Goal: Task Accomplishment & Management: Use online tool/utility

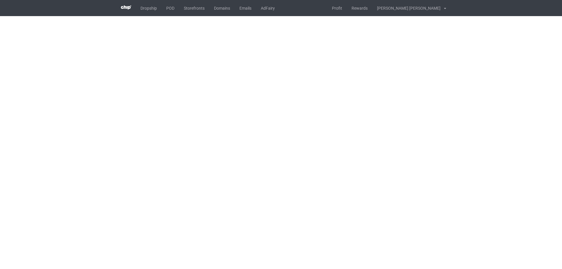
click at [479, 116] on body "Dropship POD Storefronts Domains Emails AdFairy Profit Rewards [PERSON_NAME] [P…" at bounding box center [281, 134] width 562 height 269
click at [503, 117] on body "Dropship POD Storefronts Domains Emails AdFairy Profit Rewards [PERSON_NAME] [P…" at bounding box center [281, 134] width 562 height 269
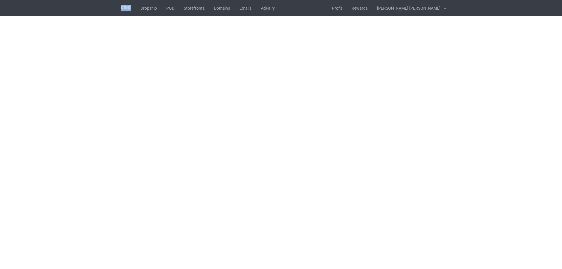
click at [499, 115] on body "Dropship POD Storefronts Domains Emails AdFairy Profit Rewards [PERSON_NAME] [P…" at bounding box center [281, 134] width 562 height 269
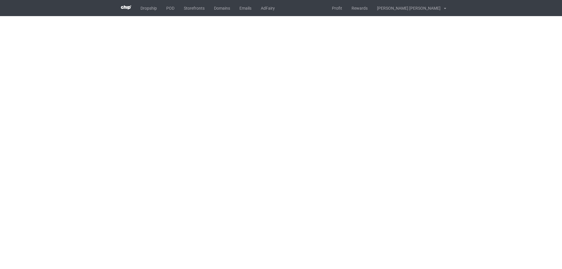
click at [499, 115] on body "Dropship POD Storefronts Domains Emails AdFairy Profit Rewards [PERSON_NAME] [P…" at bounding box center [281, 134] width 562 height 269
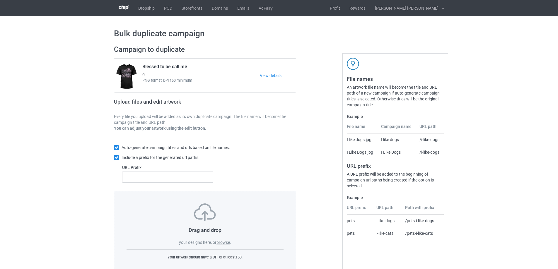
click at [221, 244] on label "browse" at bounding box center [222, 242] width 13 height 5
click at [0, 0] on input "browse" at bounding box center [0, 0] width 0 height 0
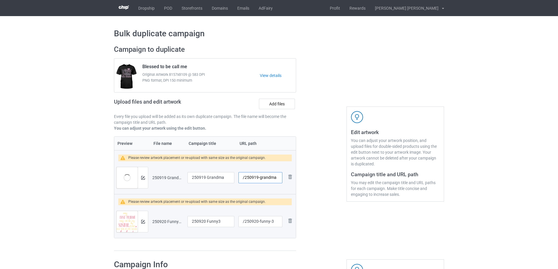
drag, startPoint x: 260, startPoint y: 179, endPoint x: 279, endPoint y: 179, distance: 19.3
click at [279, 179] on input "/250919-grandma" at bounding box center [260, 177] width 44 height 11
type input "/250919-2"
drag, startPoint x: 259, startPoint y: 223, endPoint x: 270, endPoint y: 224, distance: 10.6
click at [270, 224] on input "/250920-funny-3" at bounding box center [260, 221] width 44 height 11
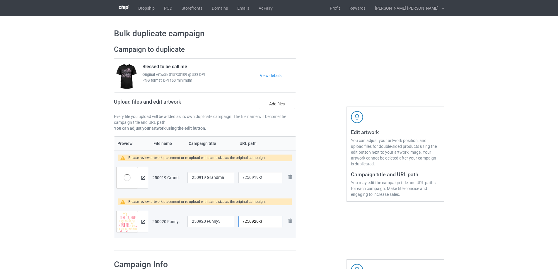
type input "/250920-3"
drag, startPoint x: 207, startPoint y: 177, endPoint x: 163, endPoint y: 177, distance: 43.3
click at [163, 177] on tr "Preview and edit artwork 250919 Grandma.png 250919 Grandma /250919-2 Remove file" at bounding box center [205, 177] width 182 height 33
type input "Grandma"
drag, startPoint x: 226, startPoint y: 222, endPoint x: 147, endPoint y: 222, distance: 78.8
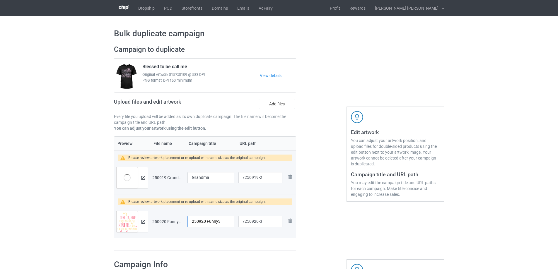
click at [147, 222] on tr "Preview and edit artwork 250920 Funny3.png 250920 Funny3 /250920-3 Remove file" at bounding box center [205, 221] width 182 height 33
type input "Best Friend"
click at [147, 176] on div at bounding box center [143, 177] width 10 height 21
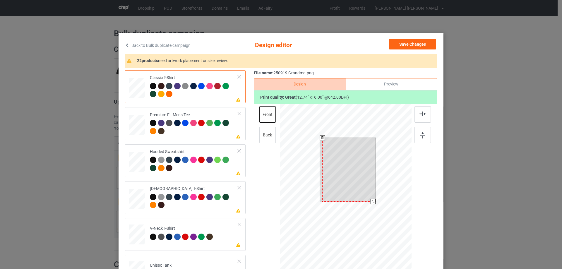
click at [349, 173] on div at bounding box center [347, 170] width 51 height 64
drag, startPoint x: 371, startPoint y: 203, endPoint x: 370, endPoint y: 199, distance: 4.5
click at [370, 199] on div at bounding box center [370, 198] width 5 height 5
click at [358, 191] on div at bounding box center [348, 167] width 46 height 57
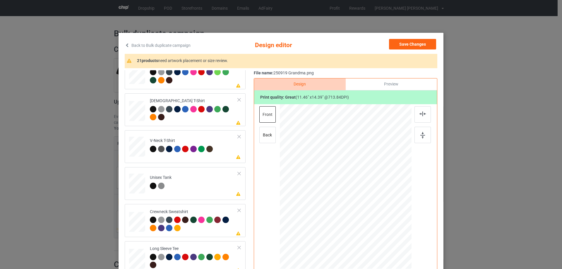
scroll to position [176, 0]
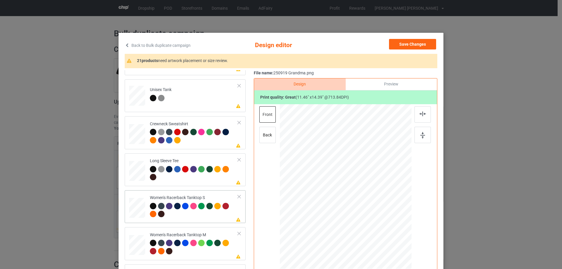
click at [137, 213] on div at bounding box center [137, 208] width 16 height 20
drag, startPoint x: 383, startPoint y: 235, endPoint x: 379, endPoint y: 227, distance: 8.9
click at [379, 227] on div at bounding box center [378, 228] width 5 height 5
drag, startPoint x: 360, startPoint y: 214, endPoint x: 360, endPoint y: 228, distance: 14.6
click at [360, 228] on div at bounding box center [345, 201] width 66 height 83
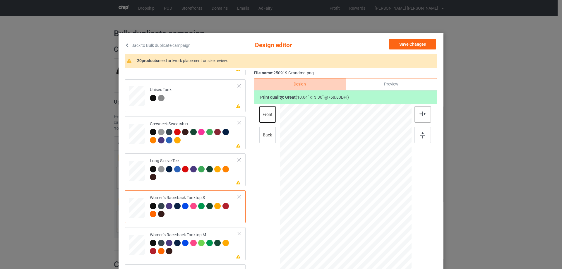
click at [420, 115] on img at bounding box center [423, 114] width 6 height 5
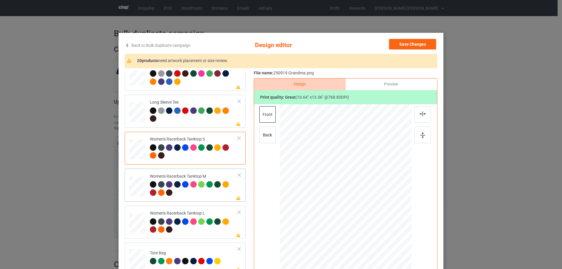
click at [139, 179] on div at bounding box center [137, 187] width 16 height 20
drag, startPoint x: 383, startPoint y: 237, endPoint x: 374, endPoint y: 222, distance: 18.0
click at [374, 222] on div at bounding box center [374, 222] width 5 height 5
drag, startPoint x: 359, startPoint y: 201, endPoint x: 358, endPoint y: 212, distance: 11.7
click at [358, 212] on div at bounding box center [345, 199] width 57 height 72
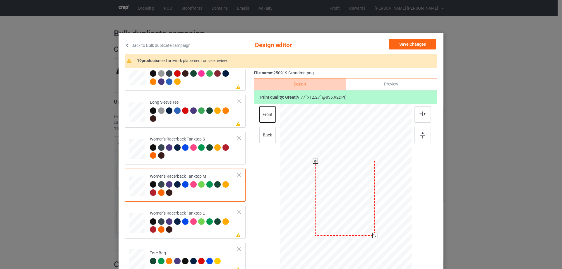
click at [373, 238] on div at bounding box center [374, 235] width 5 height 5
click at [357, 218] on div at bounding box center [344, 199] width 59 height 75
click at [421, 115] on img at bounding box center [423, 114] width 6 height 5
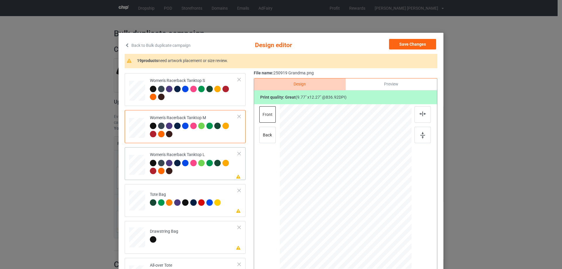
click at [133, 173] on div at bounding box center [137, 164] width 16 height 19
drag, startPoint x: 383, startPoint y: 237, endPoint x: 377, endPoint y: 221, distance: 17.7
click at [377, 221] on div at bounding box center [346, 186] width 132 height 157
drag, startPoint x: 359, startPoint y: 198, endPoint x: 360, endPoint y: 211, distance: 12.6
click at [360, 211] on div at bounding box center [346, 200] width 59 height 74
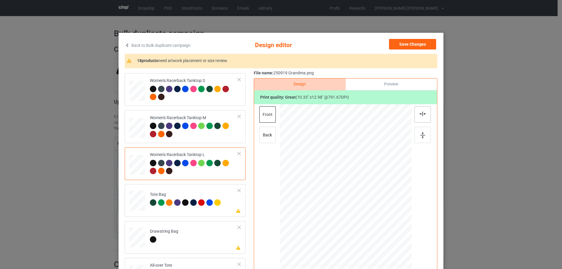
click at [420, 117] on div at bounding box center [423, 114] width 16 height 16
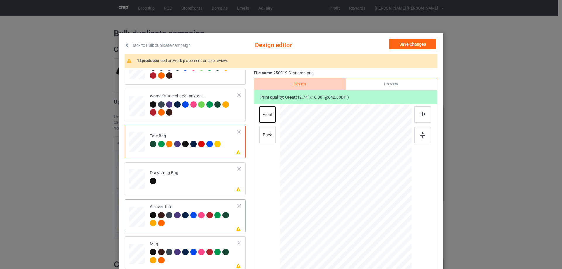
click at [136, 224] on div at bounding box center [137, 217] width 16 height 16
click at [382, 235] on div at bounding box center [384, 235] width 5 height 5
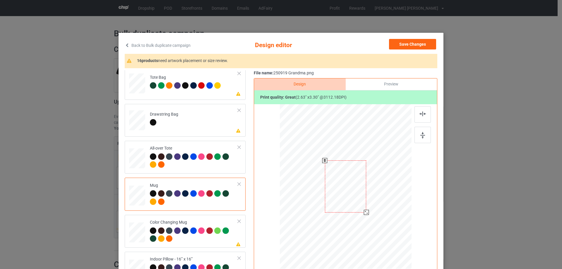
drag, startPoint x: 383, startPoint y: 236, endPoint x: 370, endPoint y: 207, distance: 32.0
click at [370, 207] on div at bounding box center [346, 186] width 132 height 55
drag, startPoint x: 330, startPoint y: 190, endPoint x: 366, endPoint y: 190, distance: 36.3
click at [366, 190] on div at bounding box center [381, 187] width 41 height 52
click at [422, 135] on img at bounding box center [422, 135] width 5 height 6
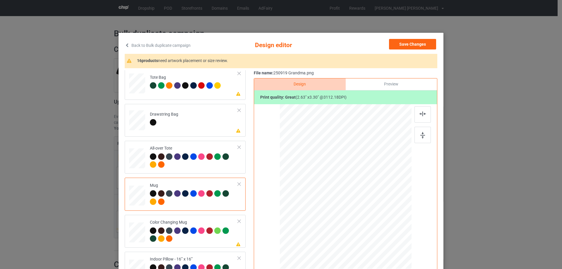
scroll to position [469, 0]
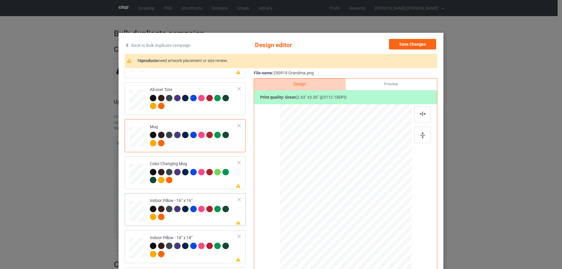
click at [138, 213] on div at bounding box center [137, 211] width 16 height 16
drag, startPoint x: 382, startPoint y: 236, endPoint x: 380, endPoint y: 230, distance: 6.3
click at [380, 230] on div at bounding box center [381, 231] width 5 height 5
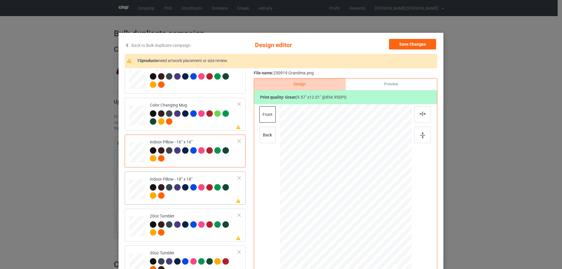
click at [134, 191] on div at bounding box center [137, 190] width 16 height 16
drag, startPoint x: 383, startPoint y: 236, endPoint x: 382, endPoint y: 231, distance: 5.1
click at [382, 231] on div at bounding box center [382, 232] width 5 height 5
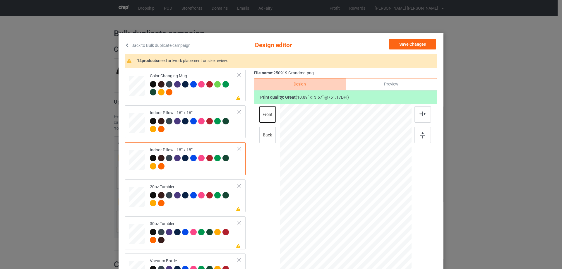
scroll to position [581, 0]
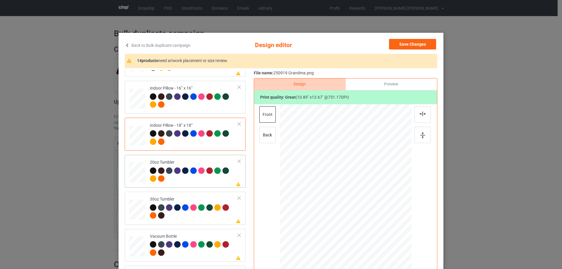
click at [140, 171] on div at bounding box center [136, 172] width 15 height 9
drag, startPoint x: 381, startPoint y: 235, endPoint x: 371, endPoint y: 212, distance: 25.7
click at [371, 212] on div at bounding box center [345, 187] width 125 height 76
drag, startPoint x: 352, startPoint y: 203, endPoint x: 321, endPoint y: 202, distance: 31.0
click at [321, 202] on div at bounding box center [315, 186] width 46 height 57
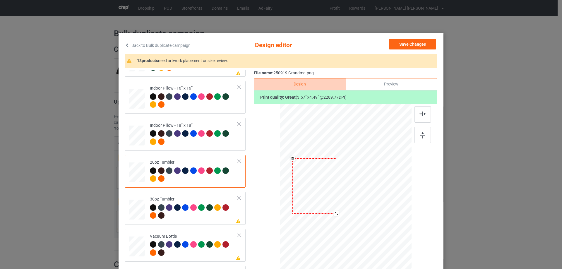
click at [336, 215] on div at bounding box center [336, 213] width 5 height 5
click at [319, 203] on div at bounding box center [316, 185] width 44 height 55
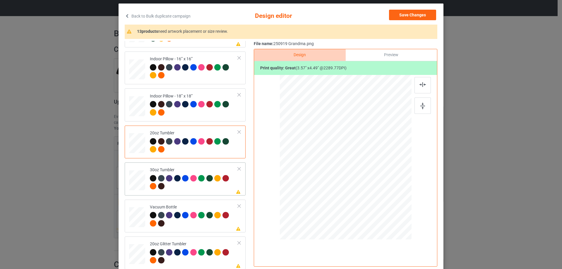
click at [138, 182] on div at bounding box center [137, 180] width 16 height 9
drag, startPoint x: 382, startPoint y: 206, endPoint x: 368, endPoint y: 182, distance: 27.9
click at [368, 182] on div at bounding box center [346, 157] width 128 height 71
drag, startPoint x: 358, startPoint y: 175, endPoint x: 325, endPoint y: 174, distance: 32.8
click at [325, 174] on div at bounding box center [313, 156] width 42 height 53
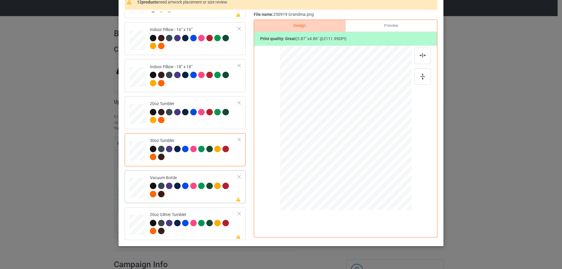
scroll to position [69, 0]
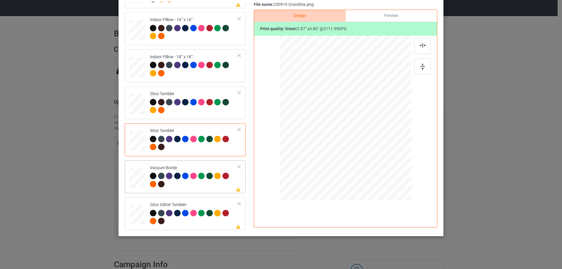
click at [136, 181] on div at bounding box center [137, 178] width 16 height 8
drag, startPoint x: 382, startPoint y: 167, endPoint x: 367, endPoint y: 140, distance: 31.1
click at [367, 140] on div at bounding box center [346, 117] width 126 height 67
click at [321, 130] on div at bounding box center [314, 116] width 39 height 49
click at [142, 215] on div at bounding box center [137, 214] width 15 height 13
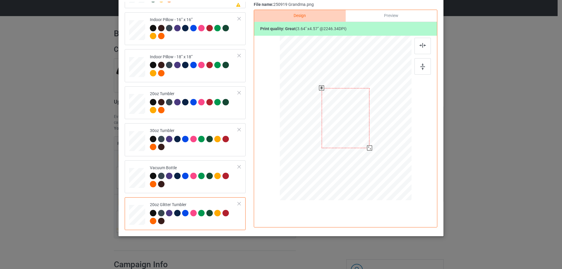
drag, startPoint x: 381, startPoint y: 166, endPoint x: 361, endPoint y: 143, distance: 30.9
click at [368, 148] on div at bounding box center [369, 148] width 5 height 5
drag, startPoint x: 320, startPoint y: 132, endPoint x: 325, endPoint y: 128, distance: 7.1
click at [325, 128] on div at bounding box center [315, 109] width 47 height 59
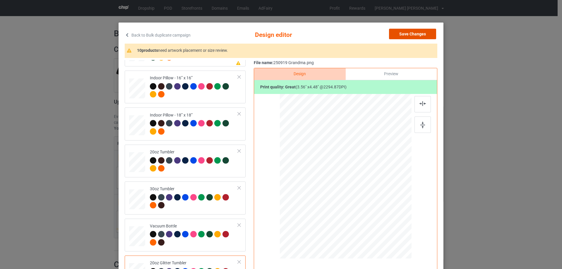
click at [418, 33] on button "Save Changes" at bounding box center [412, 34] width 47 height 11
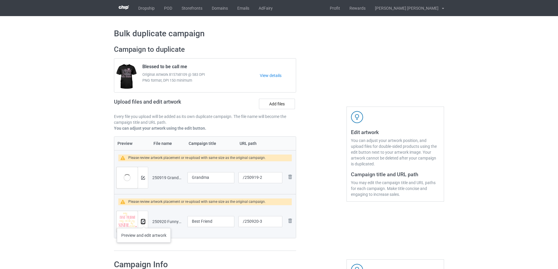
click at [144, 222] on img at bounding box center [143, 222] width 4 height 4
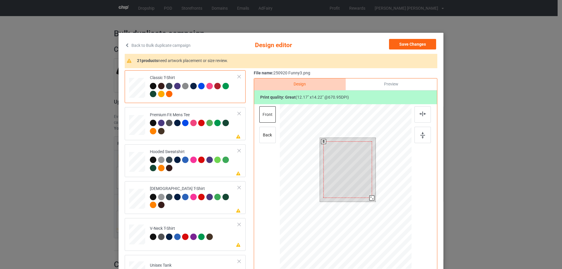
drag, startPoint x: 373, startPoint y: 202, endPoint x: 370, endPoint y: 198, distance: 4.7
click at [370, 198] on div at bounding box center [372, 198] width 5 height 5
click at [362, 189] on div at bounding box center [348, 168] width 49 height 57
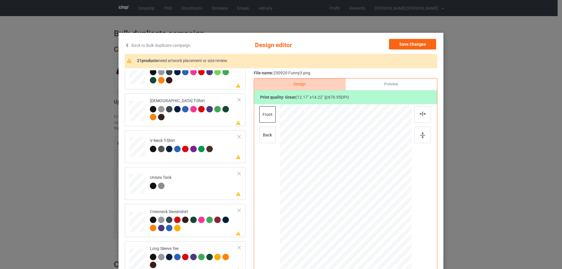
scroll to position [176, 0]
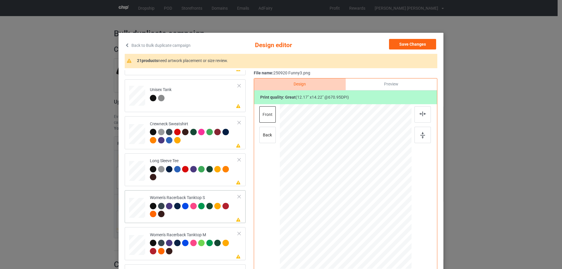
click at [137, 207] on div at bounding box center [137, 208] width 16 height 20
drag, startPoint x: 382, startPoint y: 233, endPoint x: 381, endPoint y: 229, distance: 4.0
click at [381, 229] on div at bounding box center [381, 228] width 5 height 5
drag, startPoint x: 381, startPoint y: 229, endPoint x: 377, endPoint y: 224, distance: 6.3
click at [377, 224] on div at bounding box center [377, 224] width 5 height 5
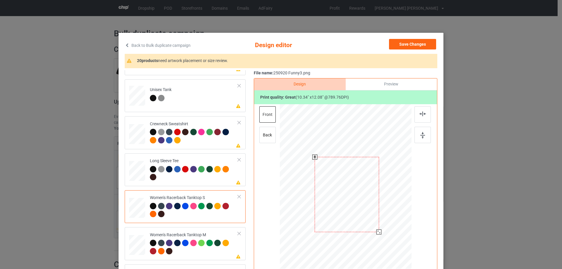
drag, startPoint x: 362, startPoint y: 212, endPoint x: 363, endPoint y: 220, distance: 8.0
click at [363, 220] on div at bounding box center [347, 194] width 64 height 75
click at [423, 115] on img at bounding box center [423, 114] width 6 height 5
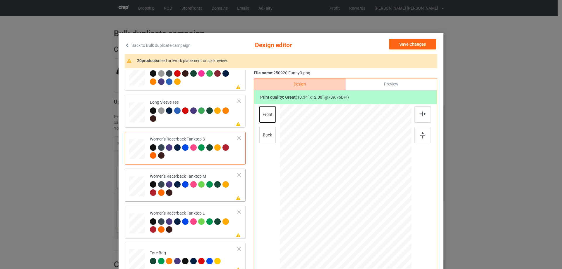
click at [138, 194] on div at bounding box center [137, 187] width 16 height 20
drag, startPoint x: 384, startPoint y: 234, endPoint x: 378, endPoint y: 223, distance: 12.1
click at [378, 223] on div at bounding box center [346, 186] width 132 height 165
drag, startPoint x: 362, startPoint y: 209, endPoint x: 363, endPoint y: 220, distance: 10.3
click at [363, 220] on div at bounding box center [346, 197] width 64 height 75
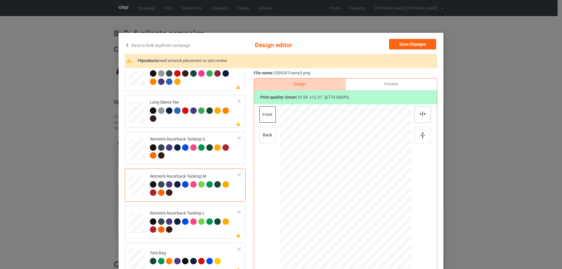
click at [420, 113] on img at bounding box center [423, 114] width 6 height 5
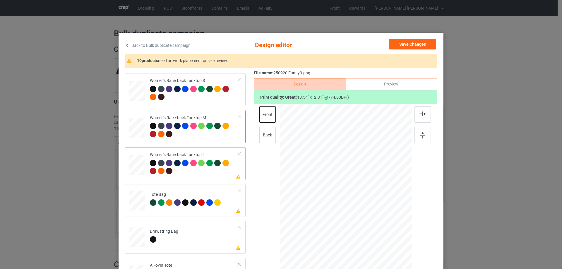
click at [135, 169] on div at bounding box center [137, 164] width 16 height 19
drag, startPoint x: 383, startPoint y: 234, endPoint x: 377, endPoint y: 222, distance: 13.4
click at [377, 222] on div at bounding box center [377, 223] width 5 height 5
drag, startPoint x: 357, startPoint y: 197, endPoint x: 359, endPoint y: 208, distance: 11.3
click at [359, 208] on div at bounding box center [347, 198] width 62 height 73
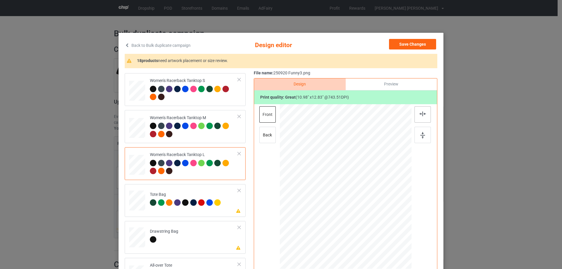
click at [420, 115] on img at bounding box center [423, 114] width 6 height 5
click at [420, 117] on div at bounding box center [423, 114] width 16 height 16
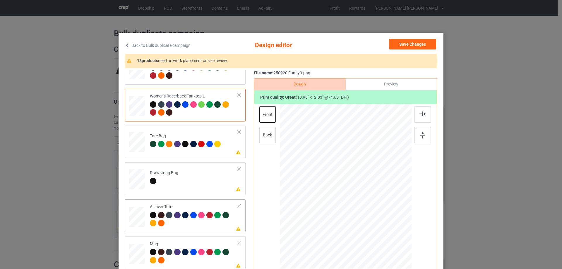
scroll to position [410, 0]
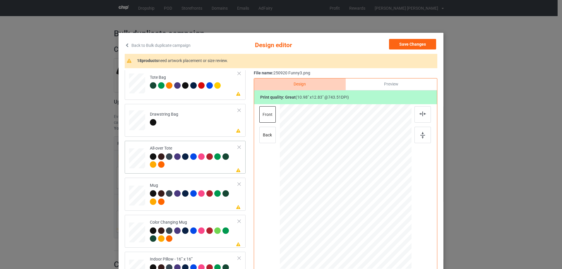
click at [138, 164] on div at bounding box center [137, 159] width 16 height 16
click at [384, 233] on div at bounding box center [385, 232] width 5 height 5
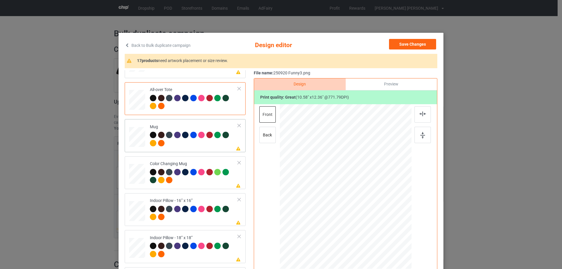
click at [144, 132] on td at bounding box center [138, 136] width 18 height 28
drag, startPoint x: 383, startPoint y: 232, endPoint x: 369, endPoint y: 209, distance: 27.2
click at [369, 209] on div at bounding box center [346, 186] width 132 height 55
drag, startPoint x: 381, startPoint y: 201, endPoint x: 377, endPoint y: 196, distance: 5.4
click at [377, 196] on div at bounding box center [381, 187] width 44 height 52
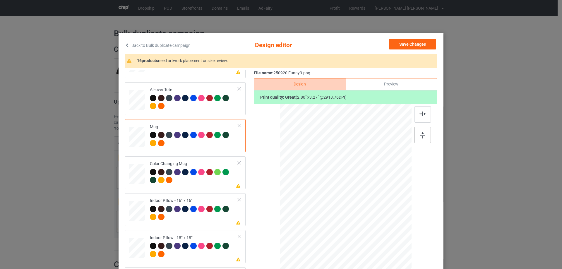
click at [420, 134] on img at bounding box center [422, 135] width 5 height 6
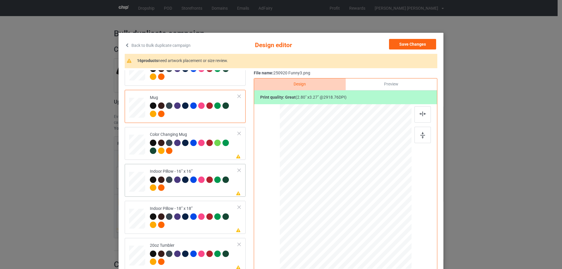
click at [131, 186] on div at bounding box center [137, 182] width 16 height 16
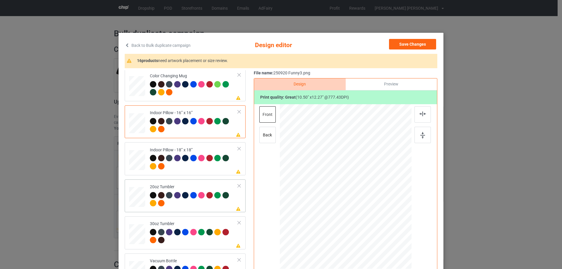
scroll to position [581, 0]
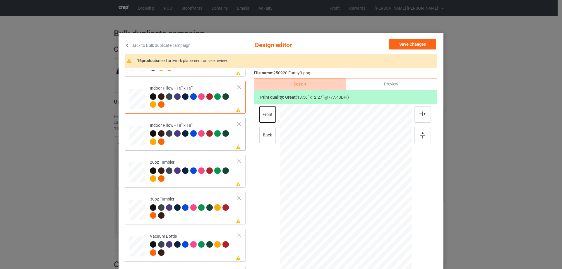
click at [136, 138] on div at bounding box center [137, 136] width 16 height 16
click at [384, 232] on div at bounding box center [384, 232] width 5 height 5
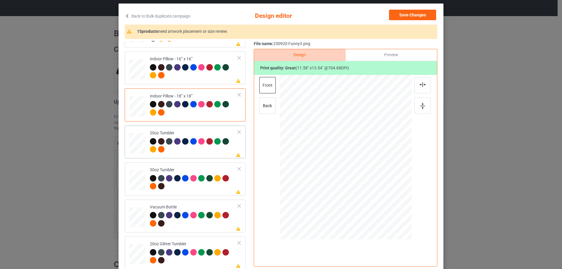
click at [142, 144] on div at bounding box center [136, 143] width 15 height 9
drag, startPoint x: 380, startPoint y: 202, endPoint x: 367, endPoint y: 182, distance: 24.2
click at [367, 182] on div at bounding box center [367, 182] width 5 height 5
drag, startPoint x: 360, startPoint y: 172, endPoint x: 330, endPoint y: 170, distance: 29.9
click at [330, 170] on div at bounding box center [316, 155] width 44 height 51
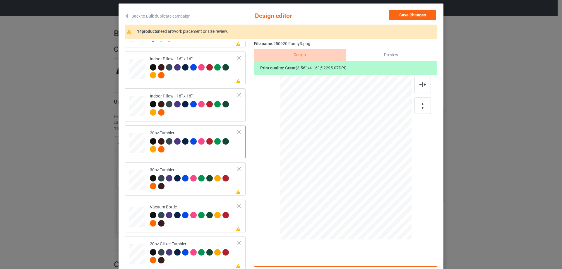
scroll to position [59, 0]
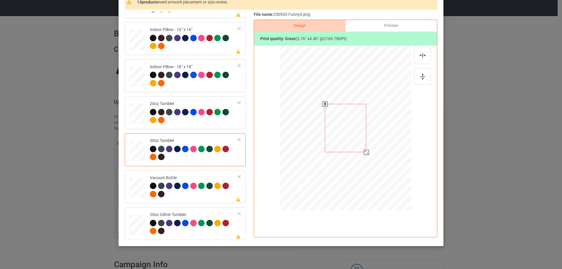
drag, startPoint x: 381, startPoint y: 174, endPoint x: 366, endPoint y: 151, distance: 27.4
click at [366, 151] on div at bounding box center [366, 152] width 5 height 5
drag, startPoint x: 353, startPoint y: 143, endPoint x: 322, endPoint y: 141, distance: 31.1
click at [322, 141] on div at bounding box center [314, 126] width 41 height 48
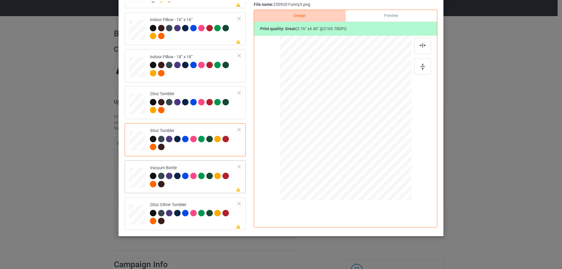
click at [135, 182] on div at bounding box center [137, 178] width 16 height 8
drag, startPoint x: 380, startPoint y: 163, endPoint x: 366, endPoint y: 137, distance: 29.1
click at [366, 137] on div at bounding box center [346, 117] width 126 height 67
drag, startPoint x: 357, startPoint y: 126, endPoint x: 326, endPoint y: 124, distance: 30.5
click at [326, 124] on div at bounding box center [315, 115] width 39 height 45
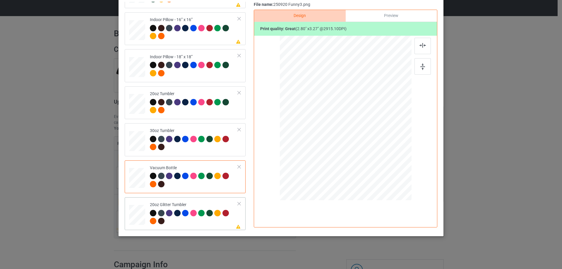
click at [134, 216] on div at bounding box center [137, 214] width 15 height 13
drag, startPoint x: 374, startPoint y: 155, endPoint x: 367, endPoint y: 145, distance: 13.0
click at [367, 145] on div at bounding box center [368, 144] width 5 height 5
drag, startPoint x: 354, startPoint y: 133, endPoint x: 324, endPoint y: 127, distance: 30.5
click at [324, 127] on div at bounding box center [315, 112] width 45 height 52
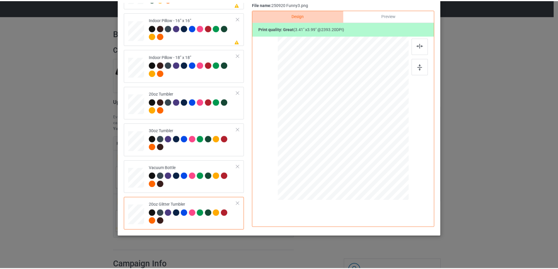
scroll to position [0, 0]
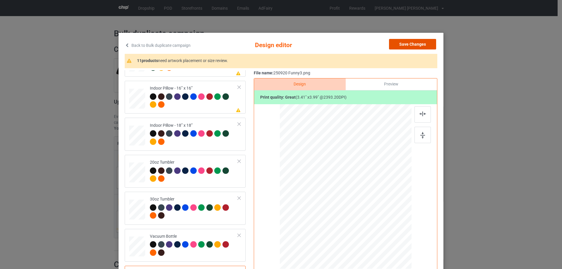
click at [418, 46] on button "Save Changes" at bounding box center [412, 44] width 47 height 11
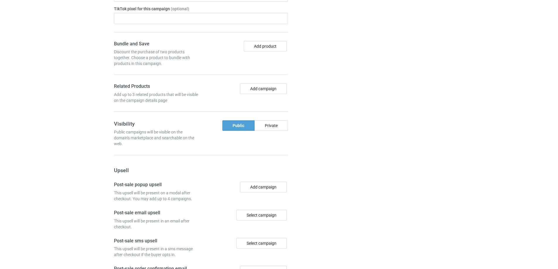
scroll to position [532, 0]
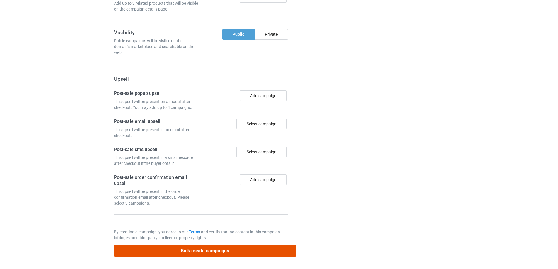
click at [230, 250] on button "Bulk create campaigns" at bounding box center [205, 251] width 182 height 12
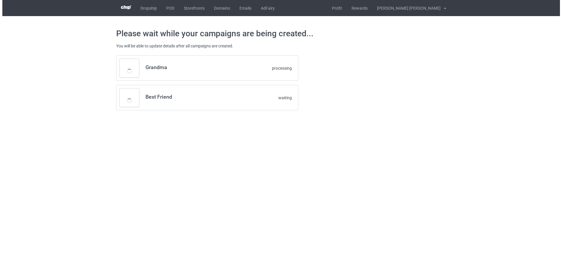
scroll to position [0, 0]
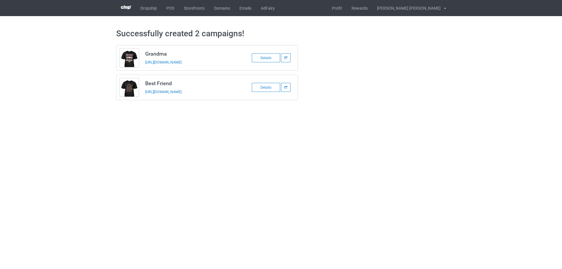
drag, startPoint x: 146, startPoint y: 51, endPoint x: 233, endPoint y: 90, distance: 95.7
click at [233, 90] on div "Grandma [URL][DOMAIN_NAME] Details Best Friend [URL][DOMAIN_NAME] Details" at bounding box center [207, 72] width 182 height 55
copy div "Grandma [URL][DOMAIN_NAME] Details Best Friend [URL][DOMAIN_NAME]"
drag, startPoint x: 284, startPoint y: 165, endPoint x: 197, endPoint y: 62, distance: 134.6
click at [283, 164] on body "Dropship POD Storefronts Domains Emails AdFairy Profit Rewards [PERSON_NAME] [P…" at bounding box center [281, 134] width 562 height 269
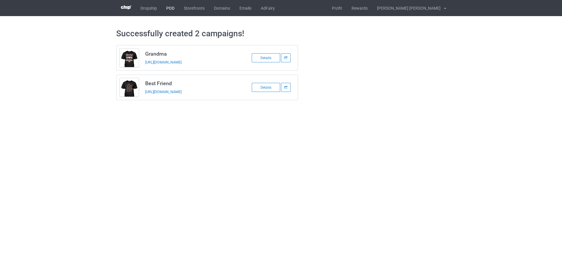
click at [170, 5] on link "POD" at bounding box center [171, 8] width 18 height 16
